Goal: Navigation & Orientation: Find specific page/section

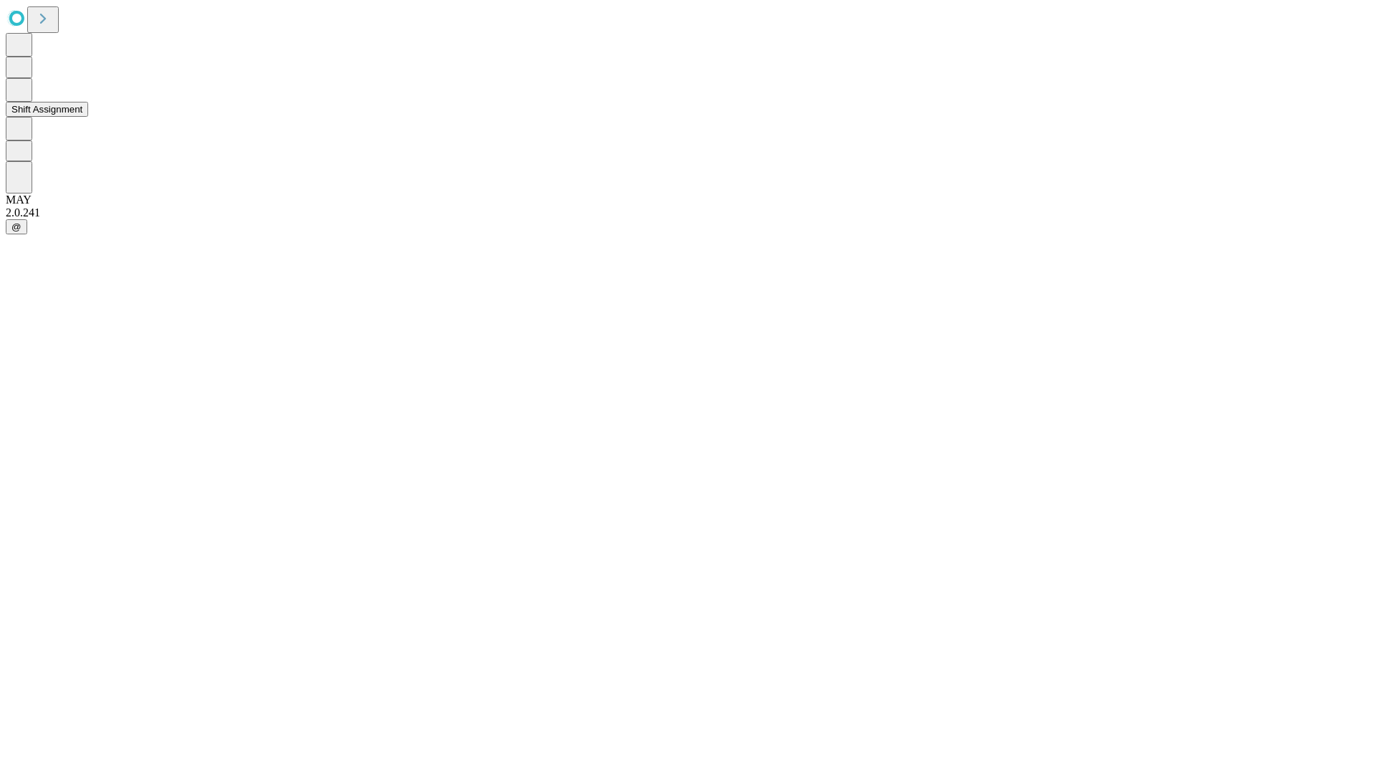
click at [88, 117] on button "Shift Assignment" at bounding box center [47, 109] width 82 height 15
